Goal: Information Seeking & Learning: Learn about a topic

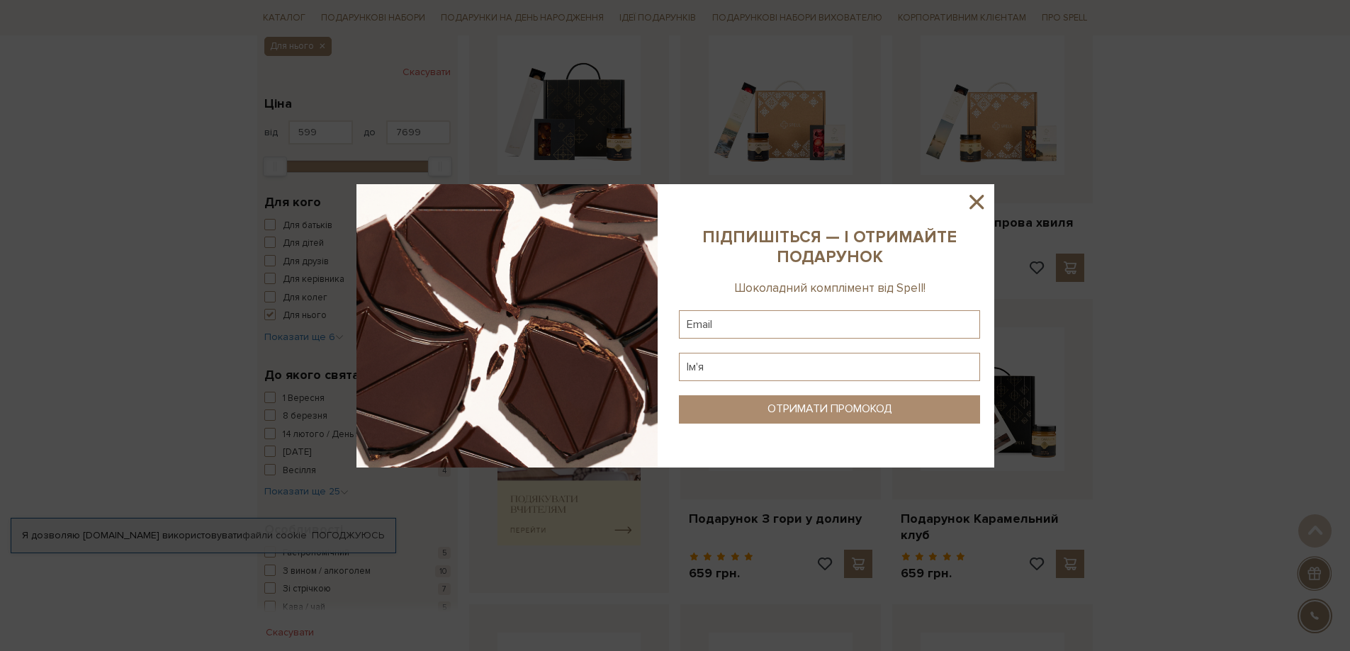
scroll to position [496, 0]
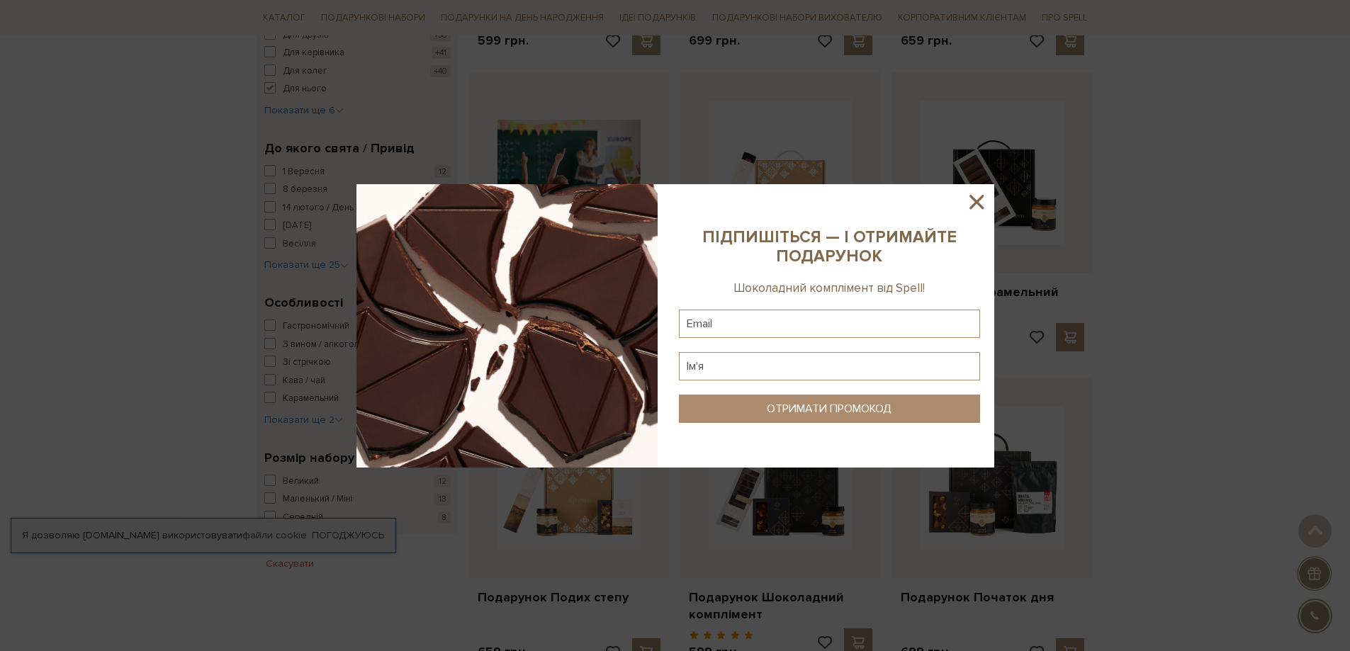
click at [981, 203] on icon at bounding box center [977, 202] width 24 height 24
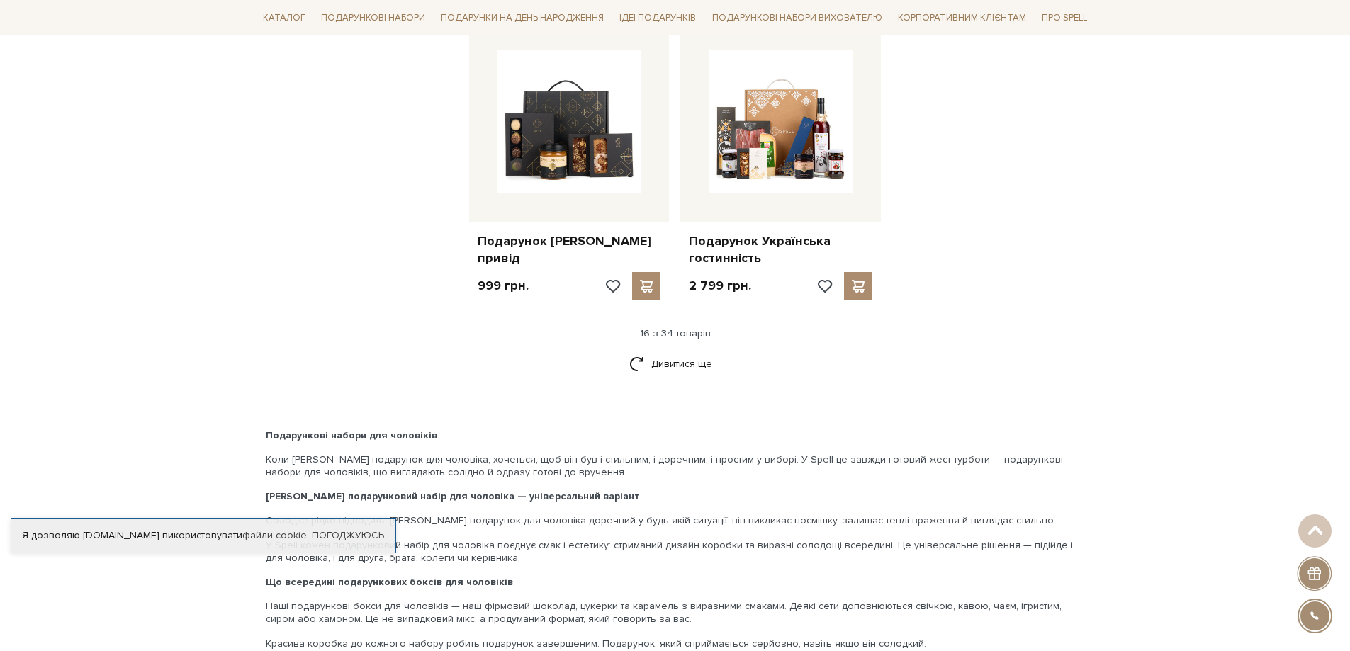
scroll to position [1772, 0]
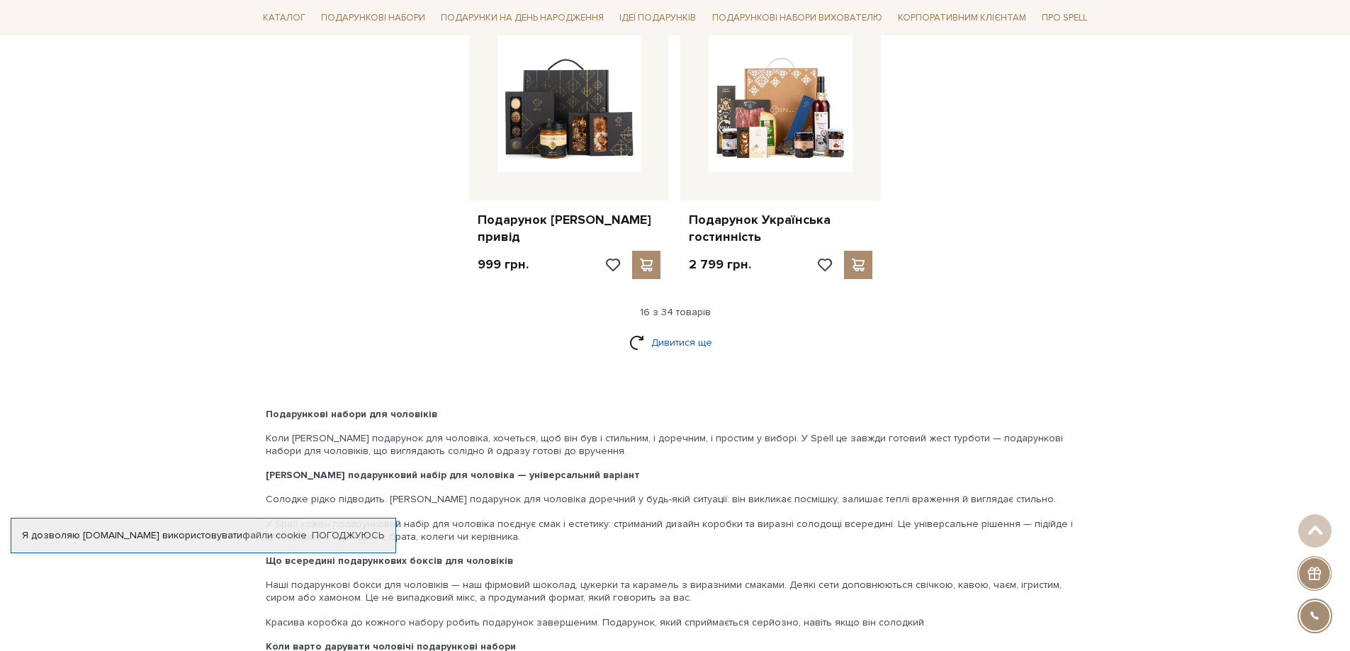
click at [666, 330] on link "Дивитися ще" at bounding box center [675, 342] width 92 height 25
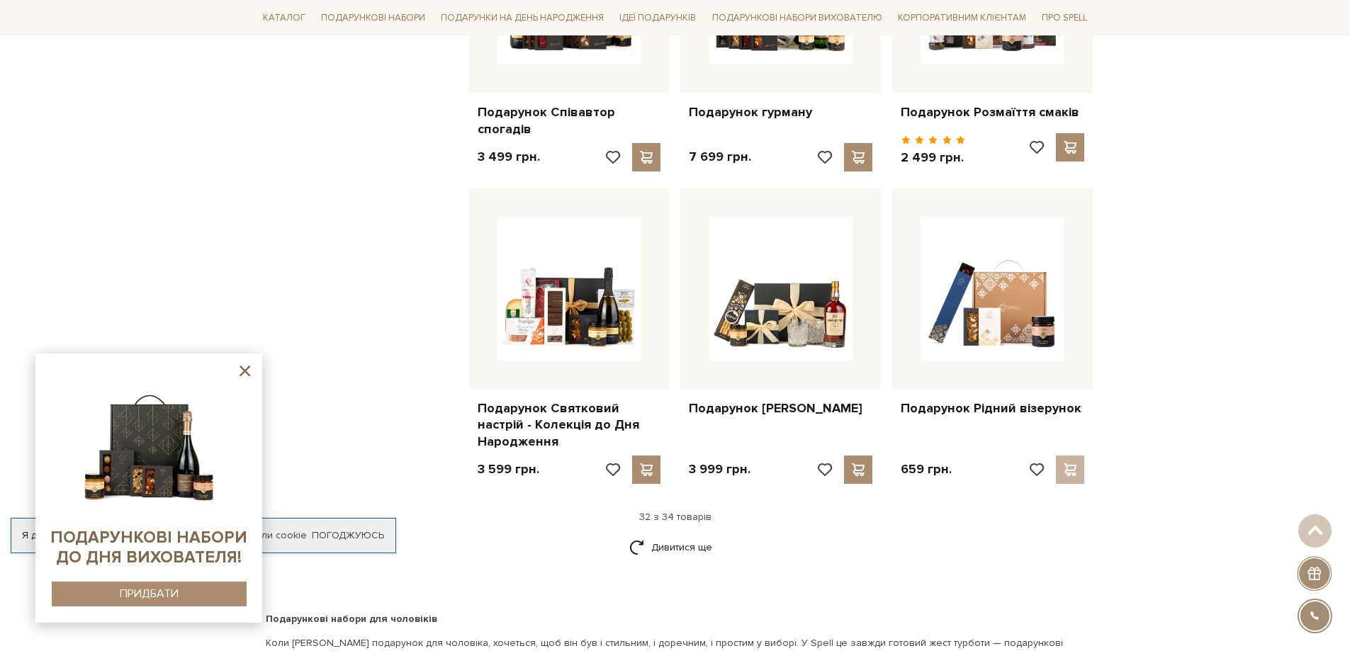
scroll to position [3118, 0]
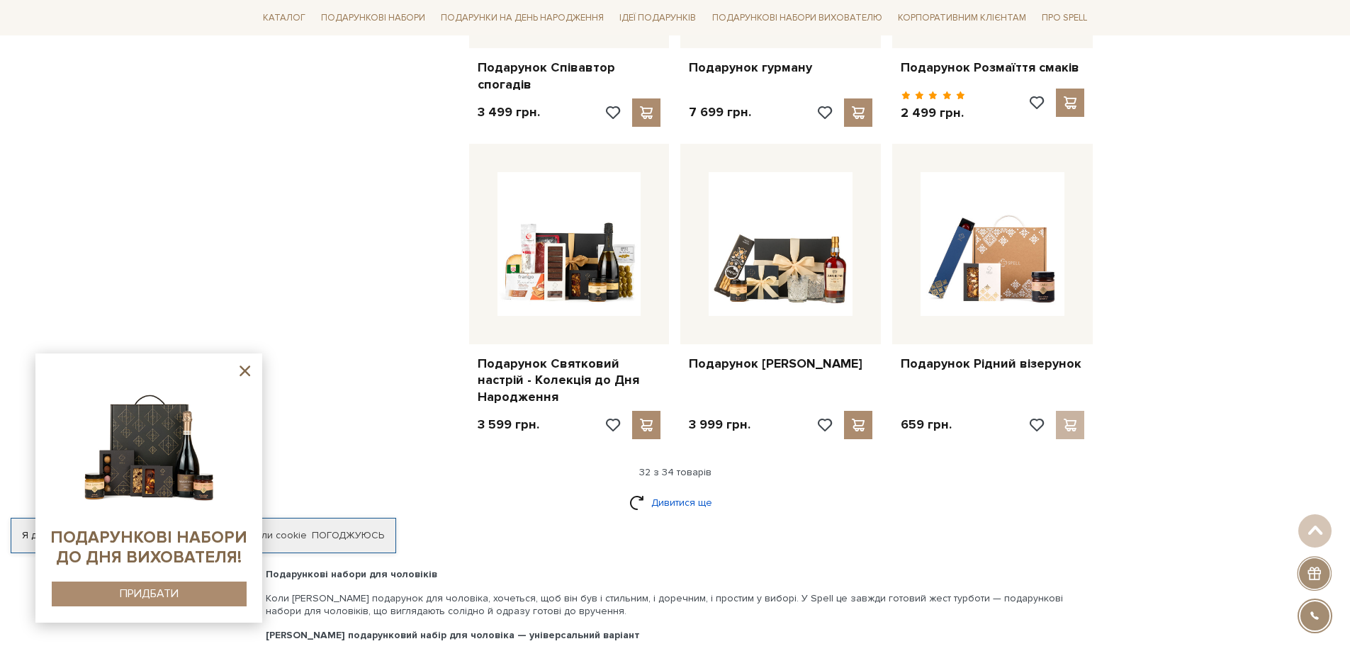
click at [664, 490] on link "Дивитися ще" at bounding box center [675, 502] width 92 height 25
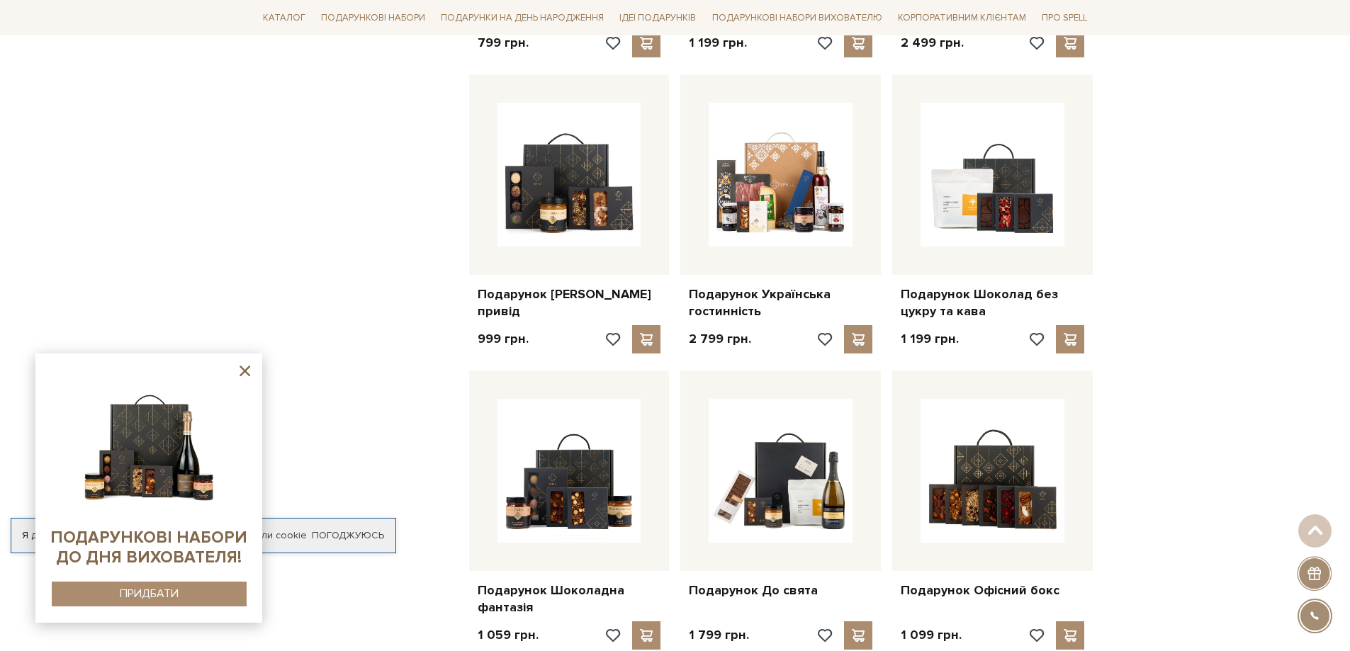
scroll to position [1914, 0]
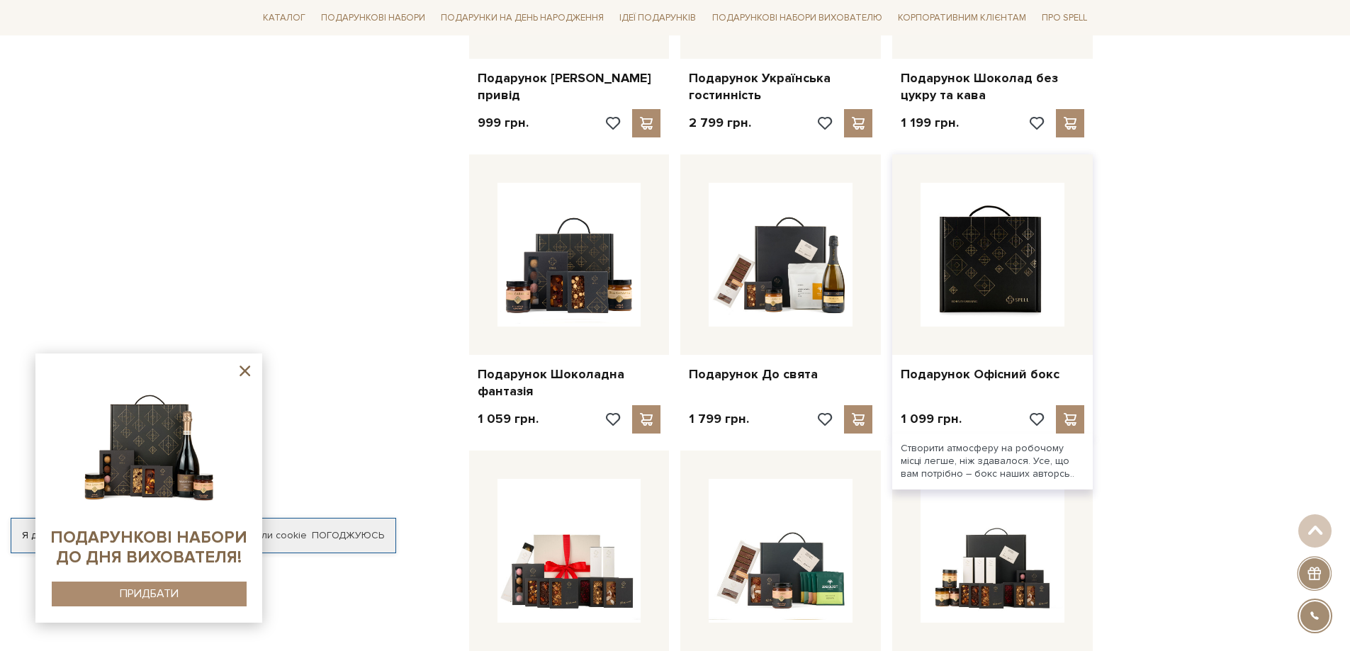
click at [975, 235] on img at bounding box center [993, 255] width 144 height 144
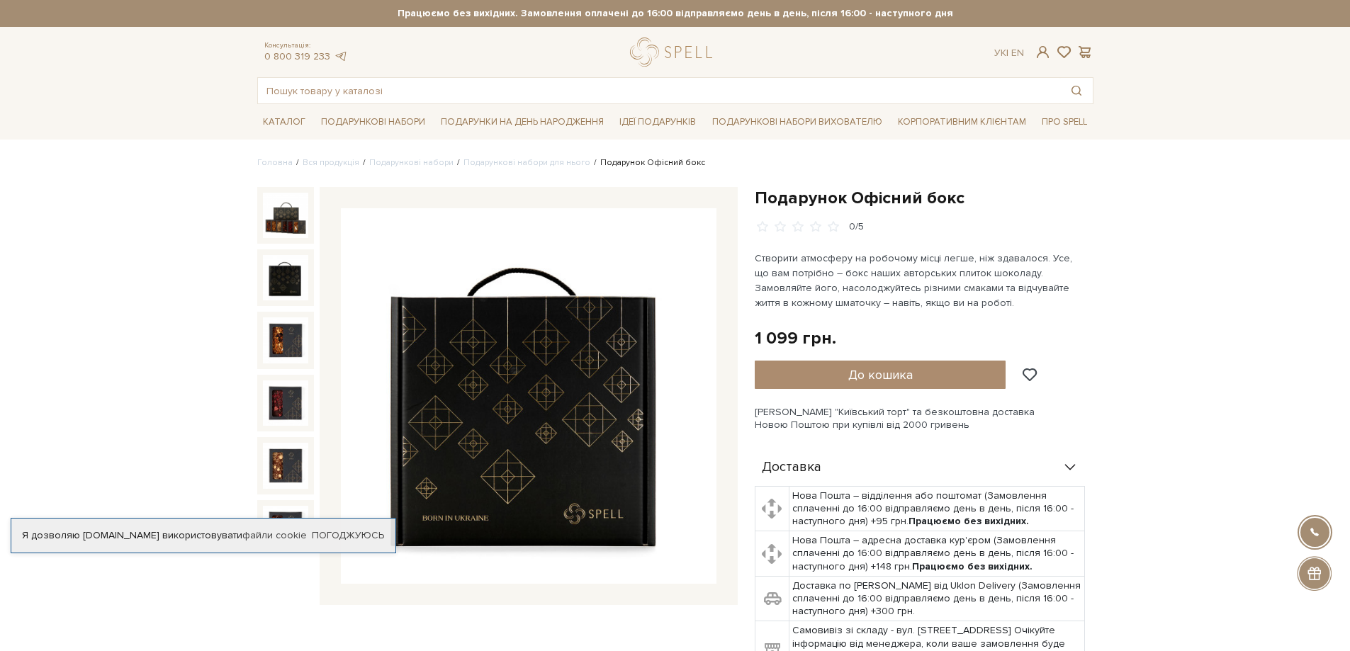
click at [288, 274] on img at bounding box center [285, 277] width 45 height 45
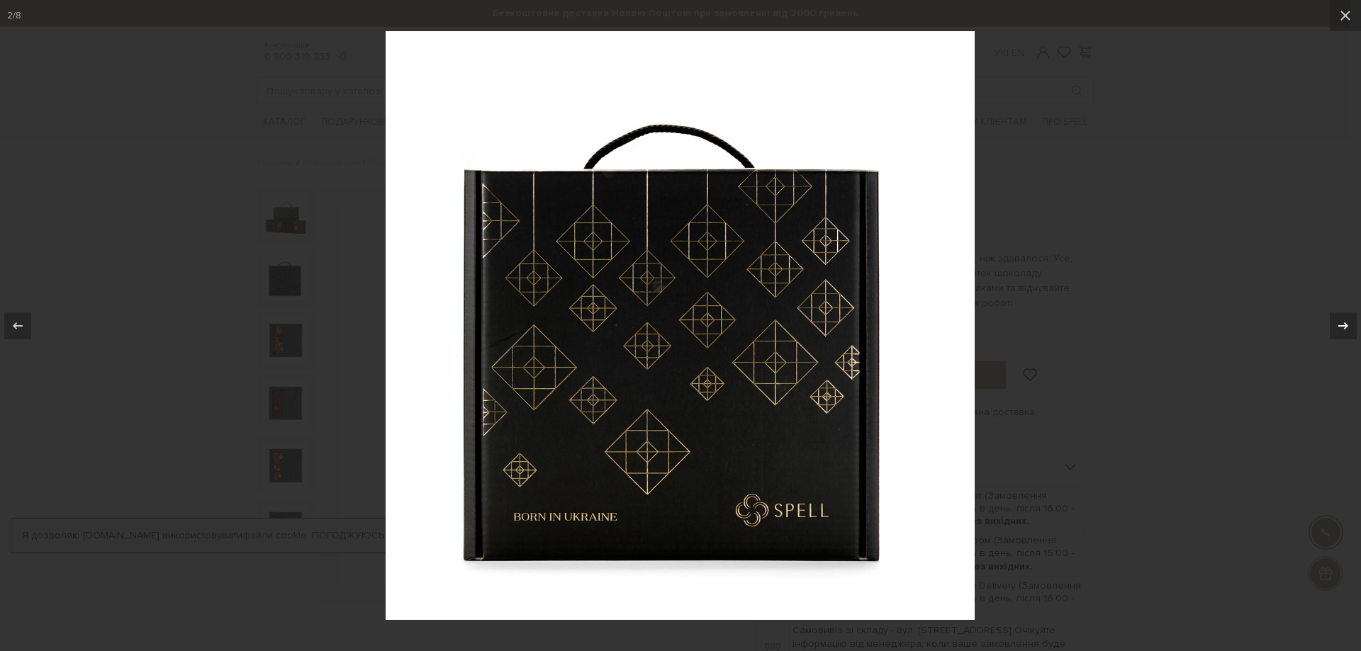
click at [1346, 325] on icon at bounding box center [1343, 325] width 10 height 7
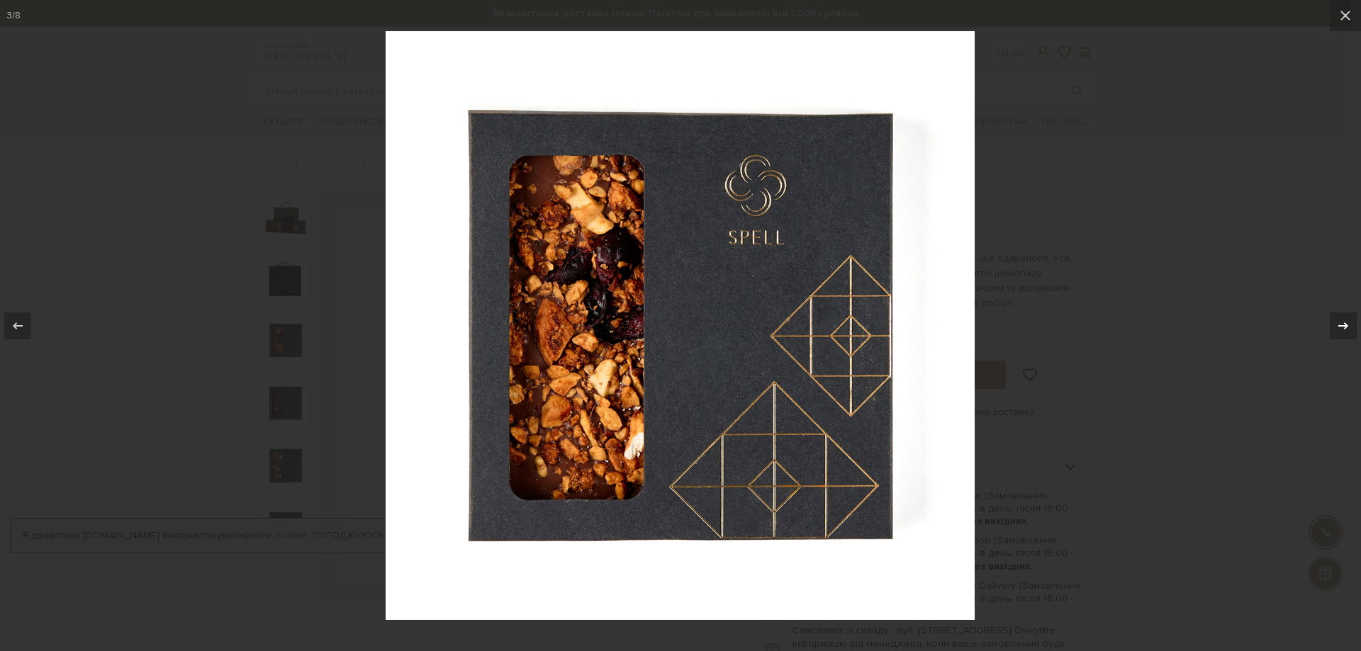
click at [1346, 325] on icon at bounding box center [1343, 325] width 10 height 7
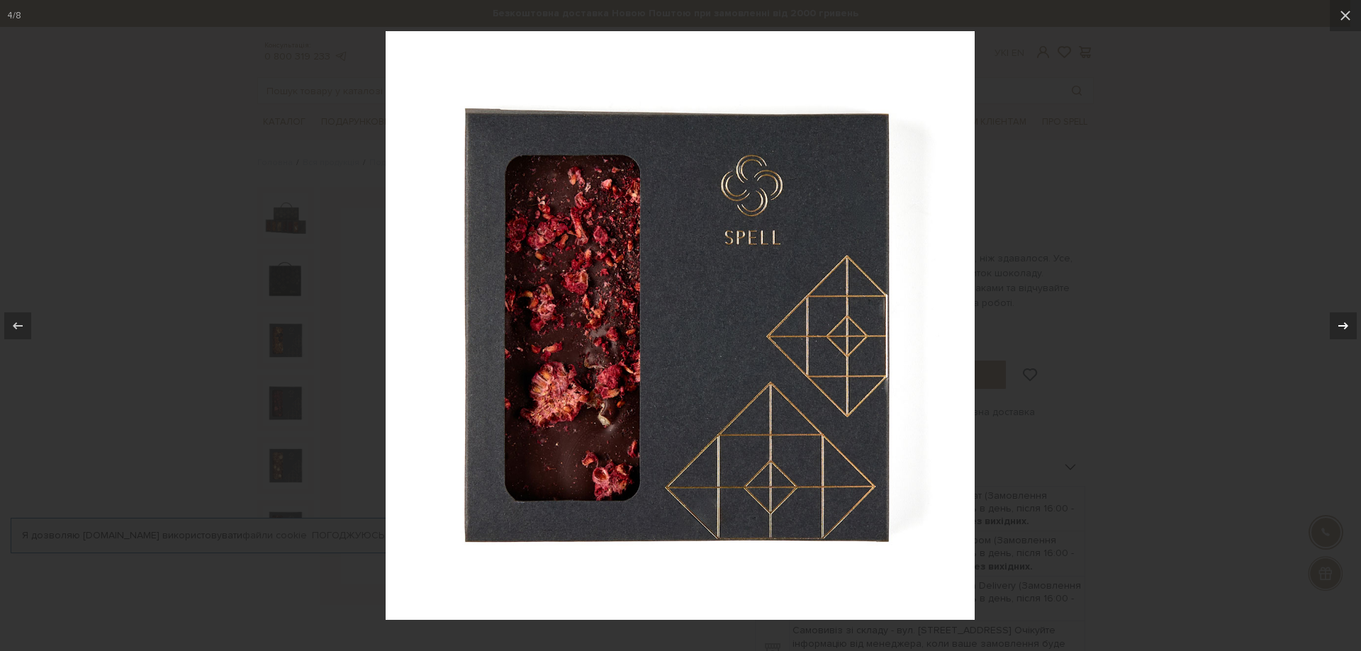
click at [1346, 325] on icon at bounding box center [1343, 325] width 10 height 7
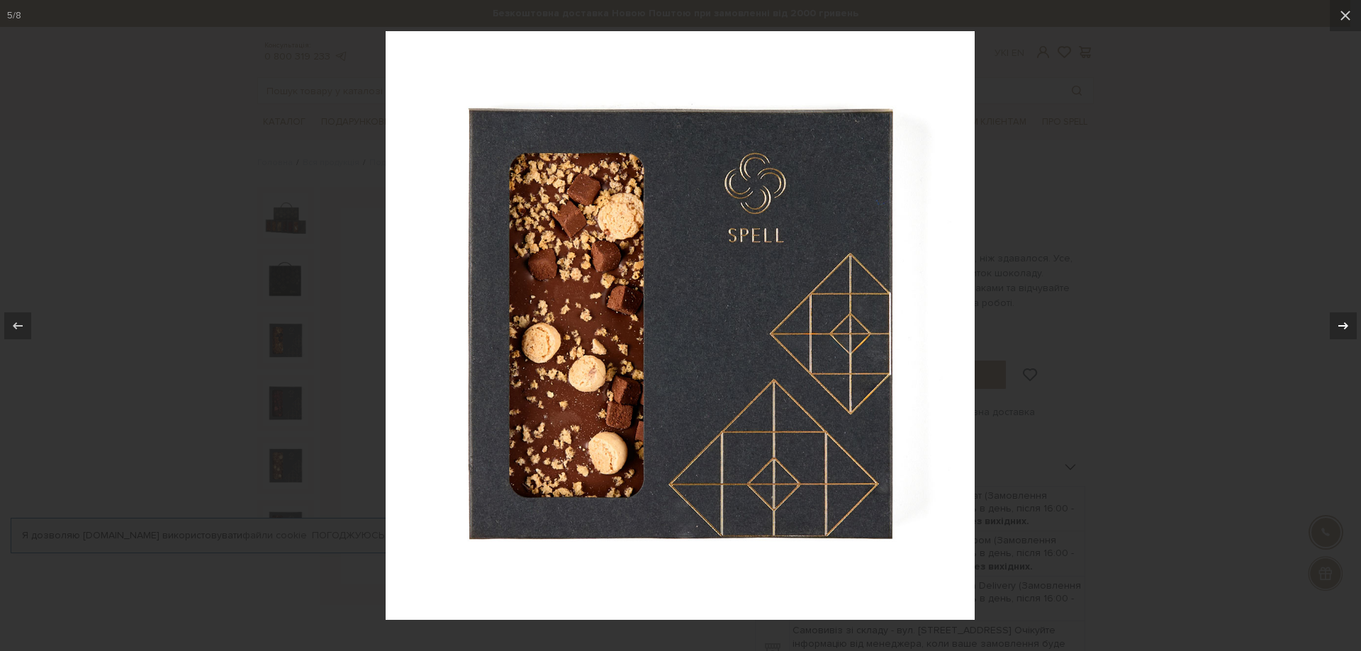
click at [1346, 325] on icon at bounding box center [1343, 325] width 10 height 7
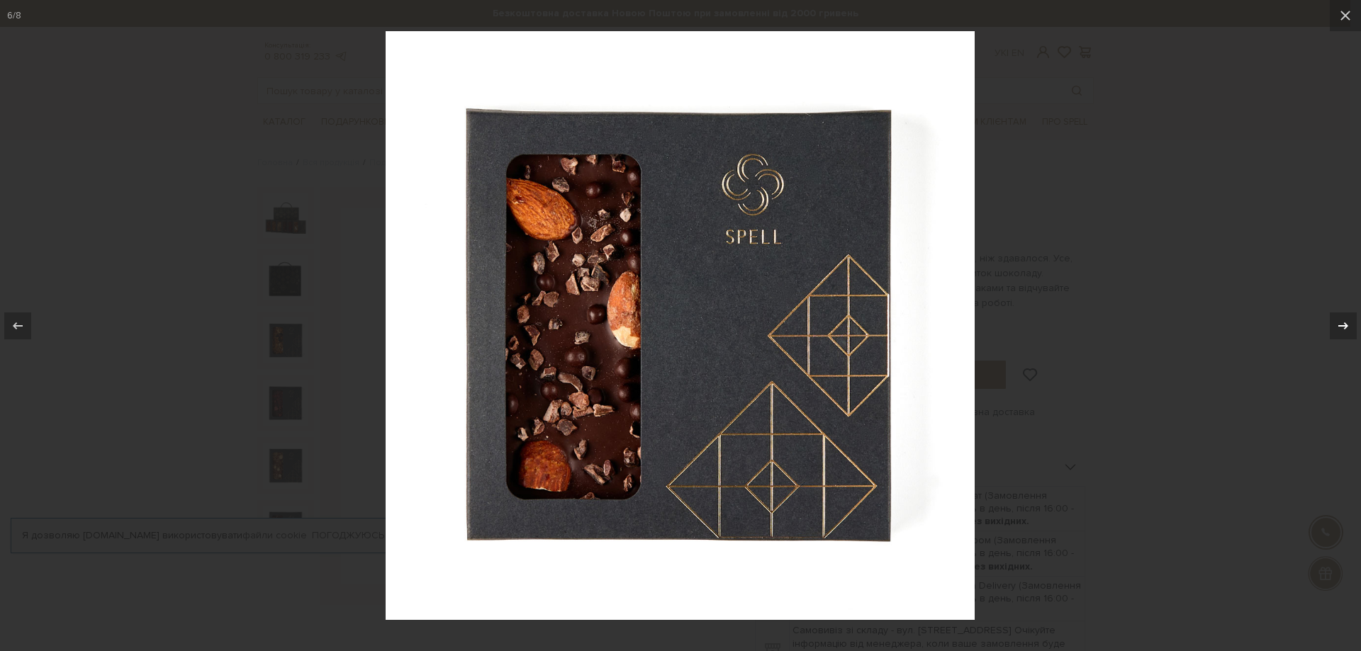
click at [1346, 325] on icon at bounding box center [1343, 325] width 10 height 7
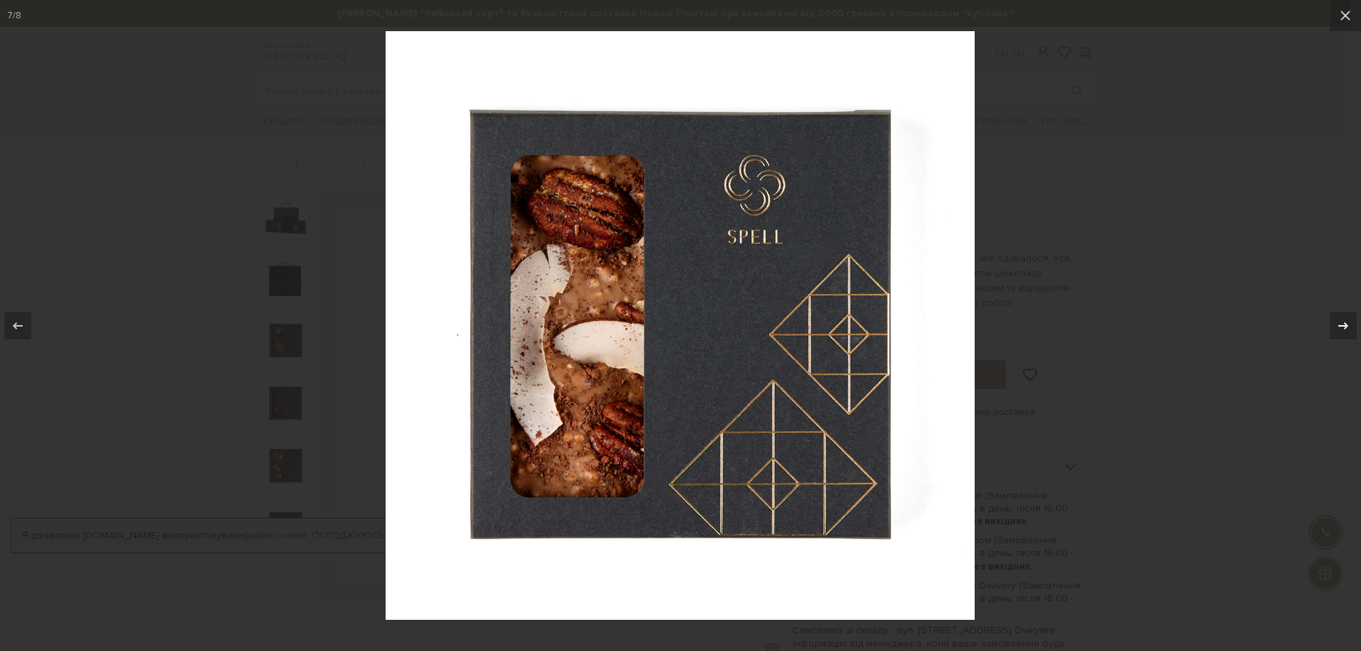
click at [1346, 325] on icon at bounding box center [1343, 325] width 10 height 7
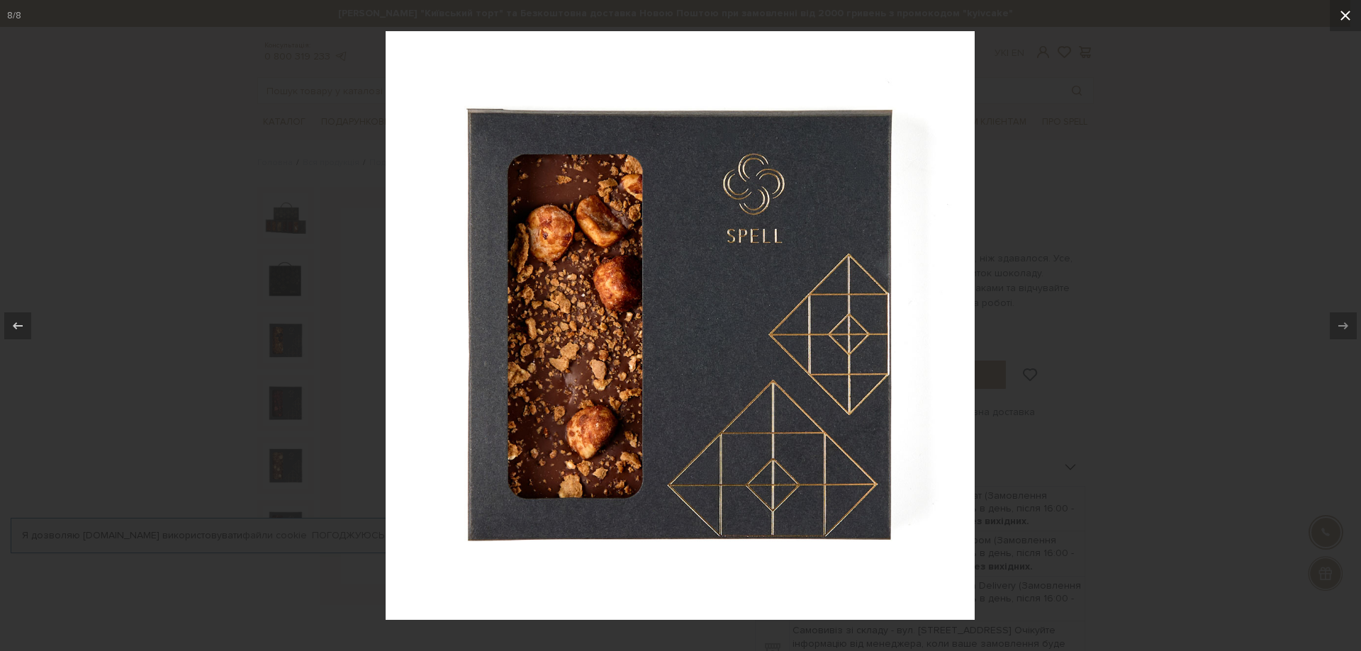
click at [1342, 11] on icon at bounding box center [1345, 15] width 17 height 17
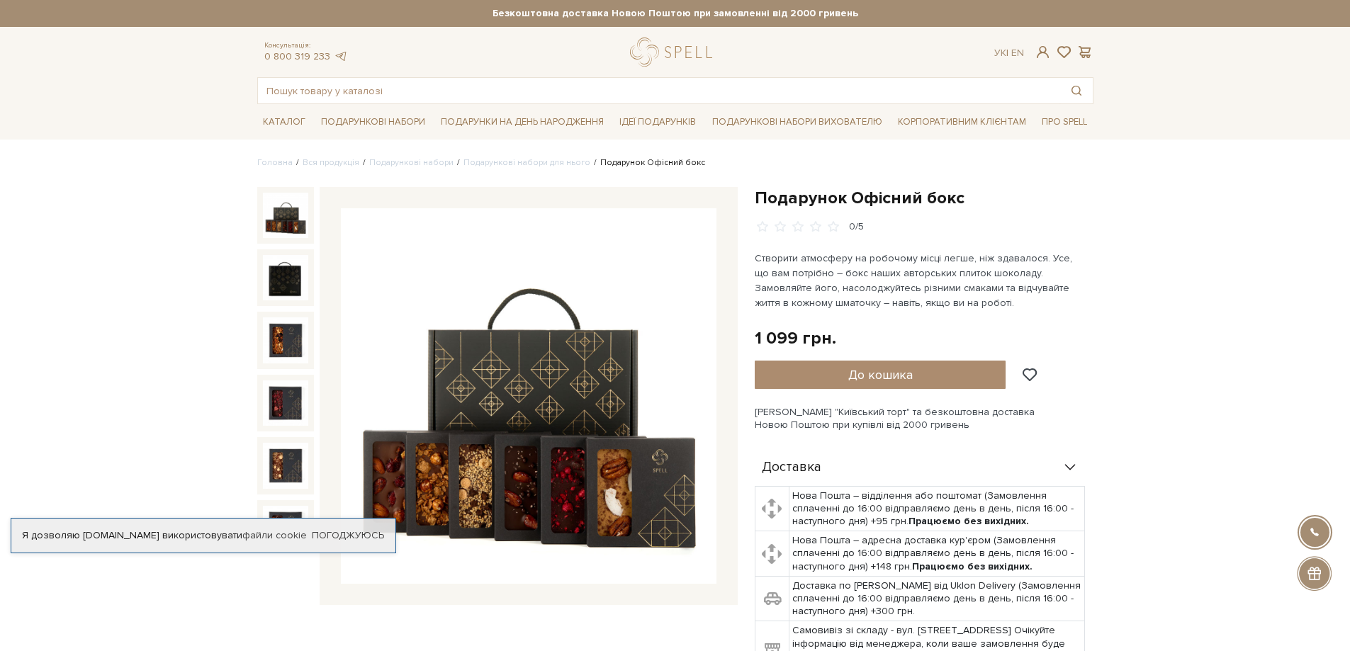
click at [276, 213] on img at bounding box center [285, 215] width 45 height 45
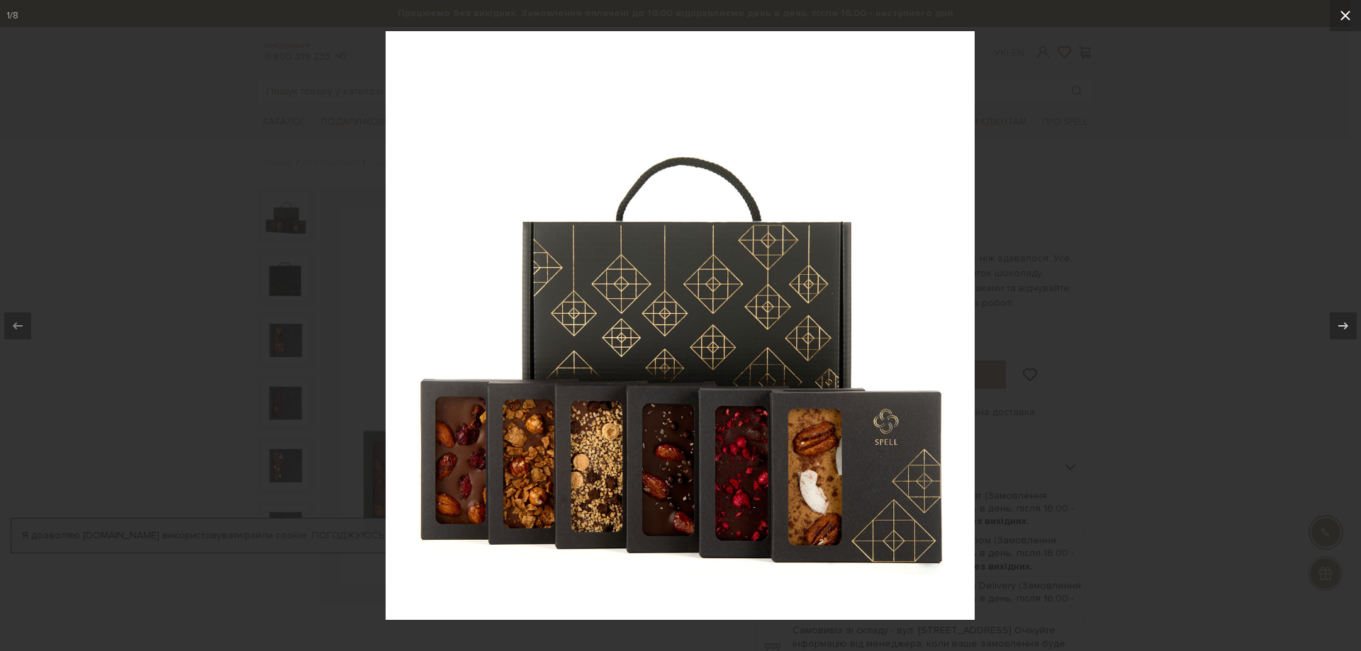
click at [1346, 17] on icon at bounding box center [1345, 16] width 10 height 10
